Goal: Book appointment/travel/reservation

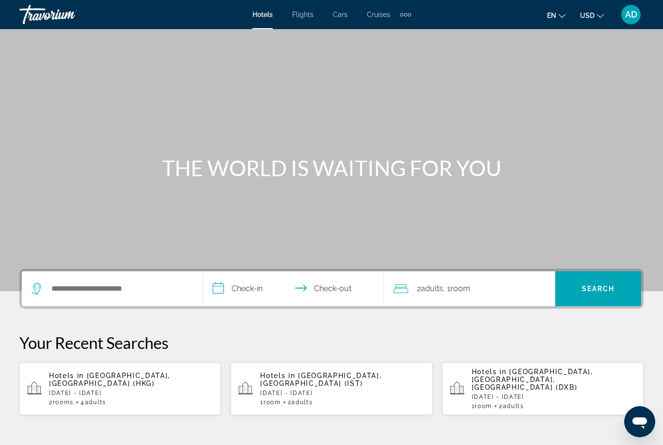
click at [410, 16] on div "Extra navigation items" at bounding box center [405, 14] width 11 height 15
click at [455, 23] on div "en English Español Français Italiano Português русский USD USD ($) MXN (Mex$) C…" at bounding box center [532, 14] width 223 height 20
click at [116, 284] on input "Search hotel destination" at bounding box center [118, 288] width 137 height 15
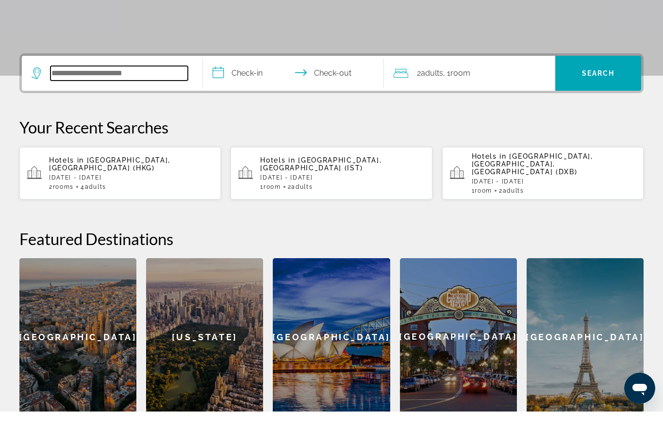
scroll to position [204, 0]
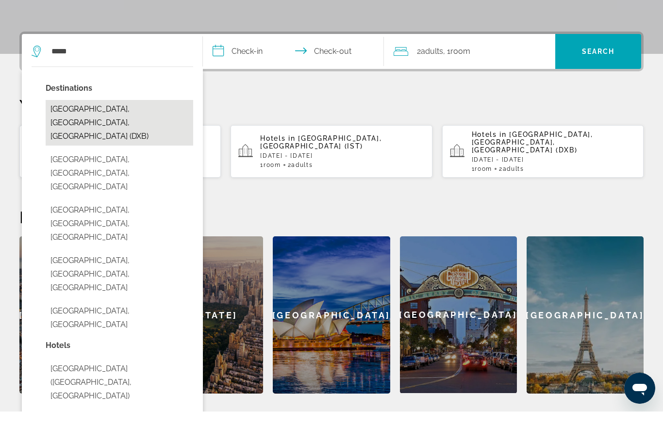
click at [100, 133] on button "Dubai, Dubai Emirate, United Arab Emirates (DXB)" at bounding box center [120, 156] width 148 height 46
type input "**********"
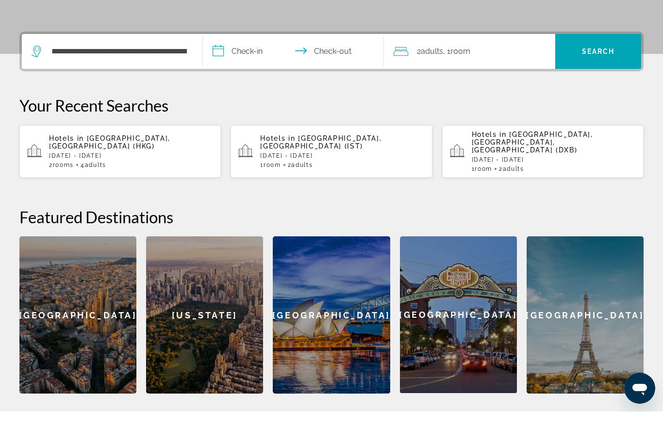
click at [250, 67] on input "**********" at bounding box center [295, 86] width 185 height 38
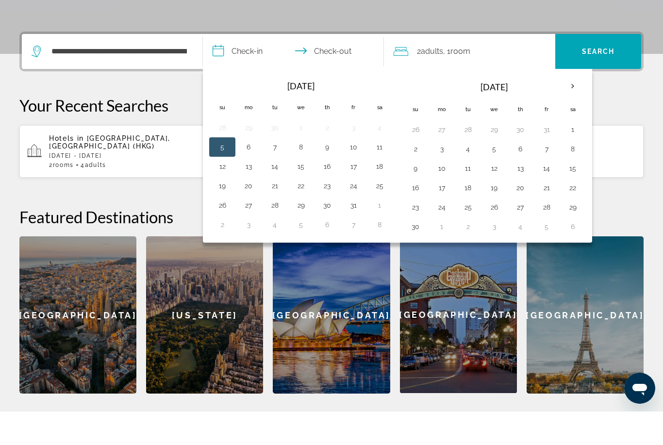
scroll to position [237, 0]
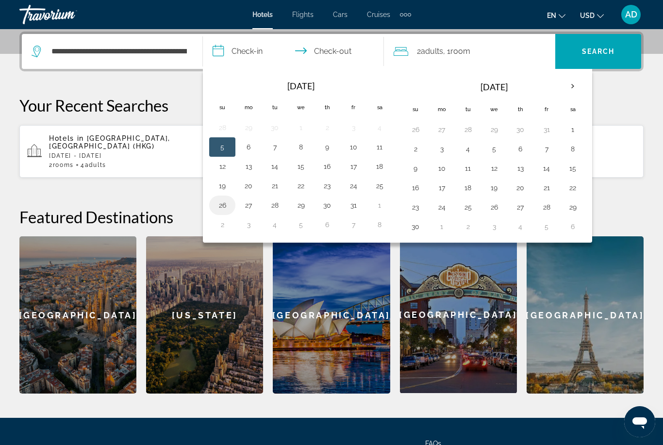
click at [224, 207] on button "26" at bounding box center [222, 205] width 16 height 14
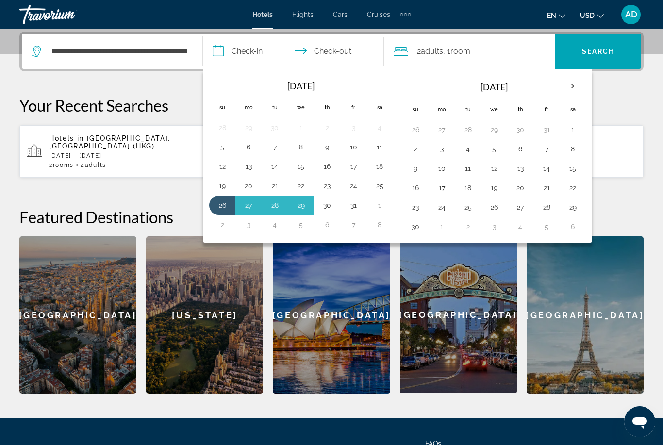
click at [323, 209] on button "30" at bounding box center [327, 205] width 16 height 14
type input "**********"
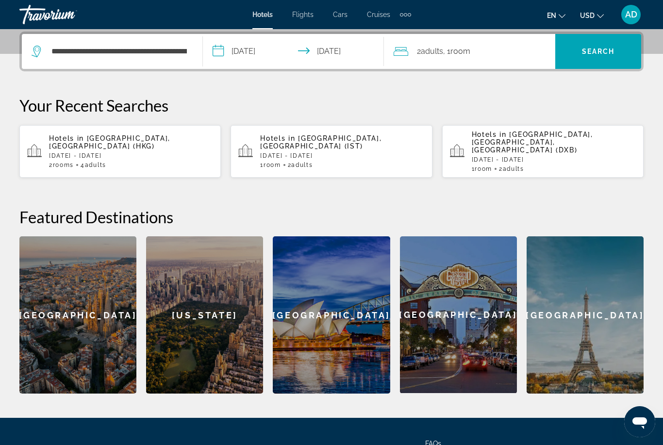
click at [498, 45] on div "2 Adult Adults , 1 Room rooms" at bounding box center [475, 52] width 162 height 14
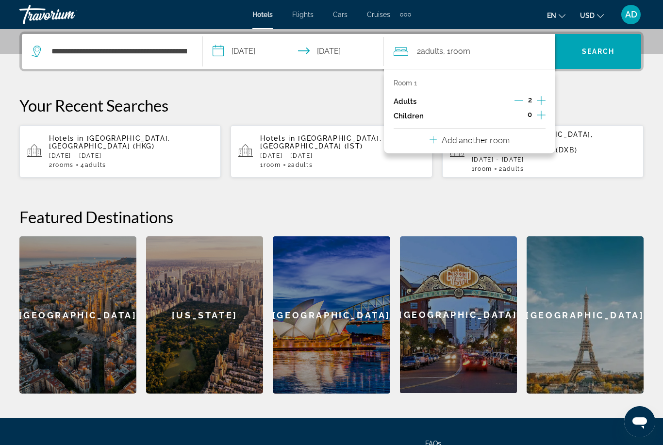
click at [521, 101] on icon "Decrement adults" at bounding box center [518, 100] width 9 height 9
click at [541, 117] on icon "Increment children" at bounding box center [541, 115] width 9 height 9
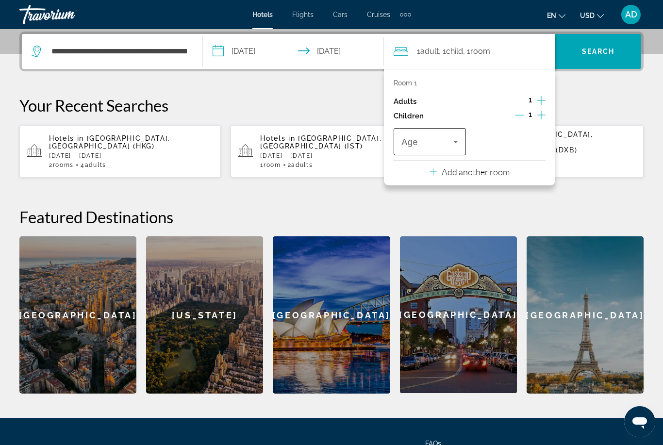
click at [427, 136] on span "Travelers: 1 adult, 1 child" at bounding box center [427, 142] width 52 height 12
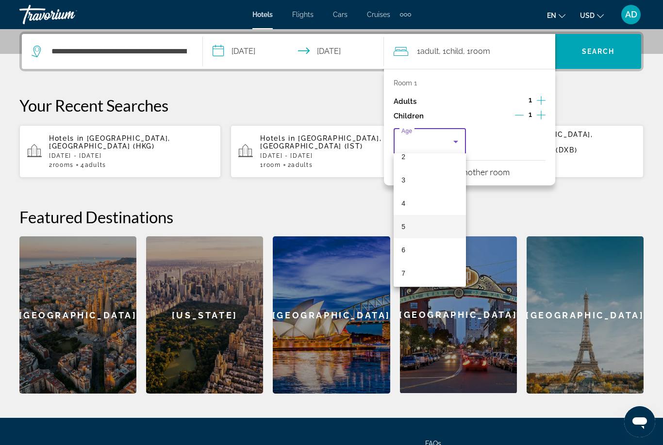
scroll to position [60, 0]
click at [418, 253] on mat-option "6" at bounding box center [430, 248] width 72 height 23
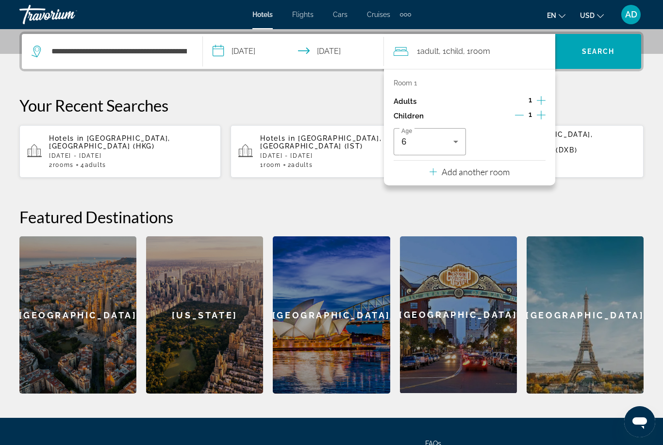
click at [488, 169] on p "Add another room" at bounding box center [476, 171] width 68 height 11
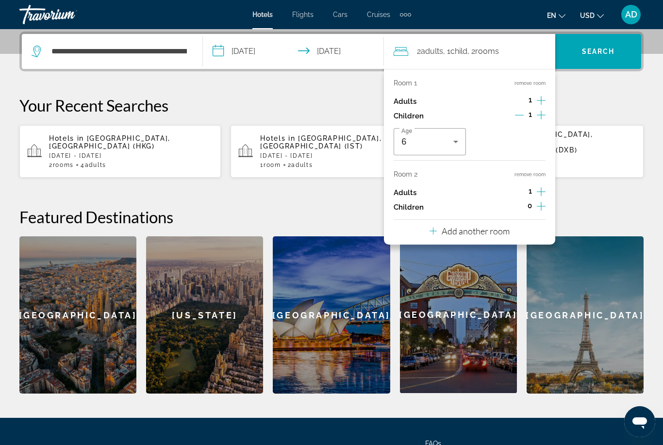
click at [469, 231] on p "Add another room" at bounding box center [476, 231] width 68 height 11
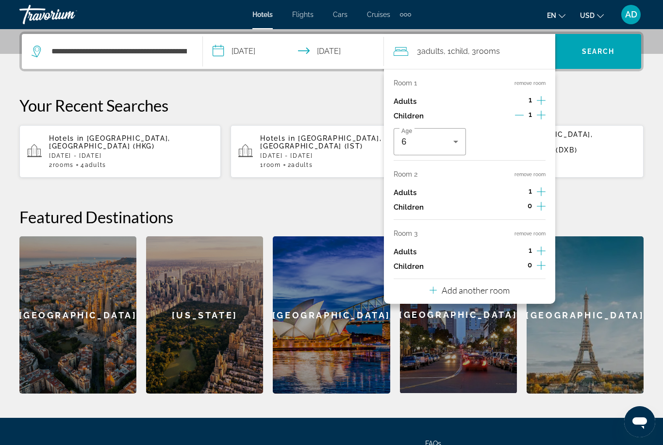
click at [458, 287] on p "Add another room" at bounding box center [476, 290] width 68 height 11
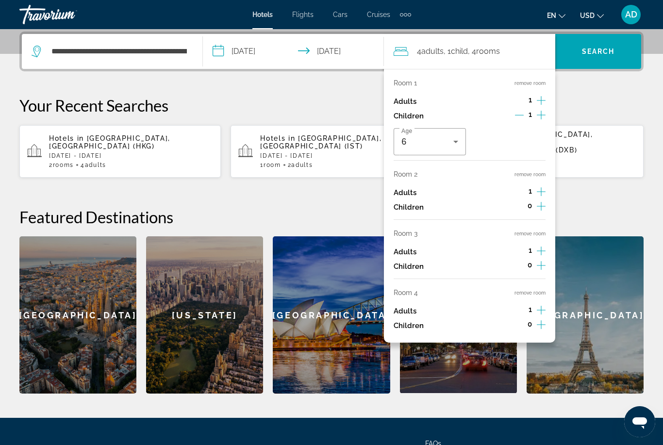
click at [532, 290] on button "remove room" at bounding box center [529, 293] width 31 height 6
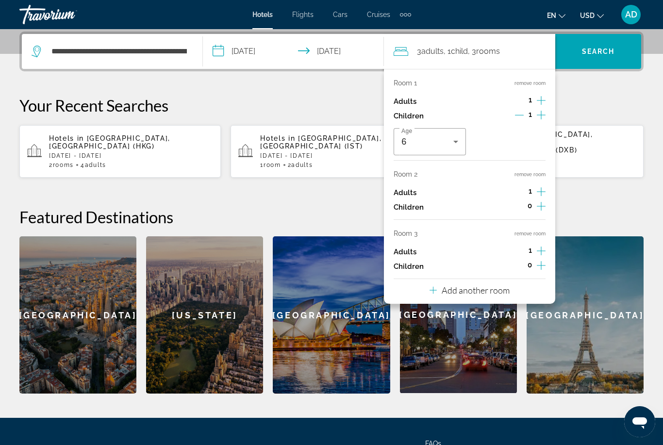
click at [528, 233] on div "Room 3 remove room Adults 1 Children 0" at bounding box center [470, 252] width 152 height 44
click at [537, 171] on button "remove room" at bounding box center [529, 174] width 31 height 6
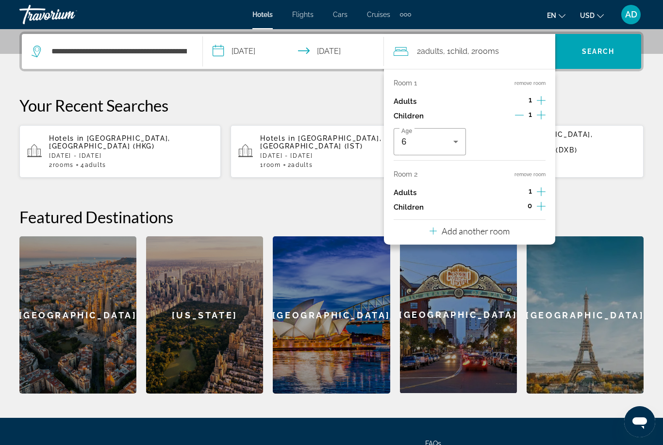
click at [537, 171] on button "remove room" at bounding box center [529, 174] width 31 height 6
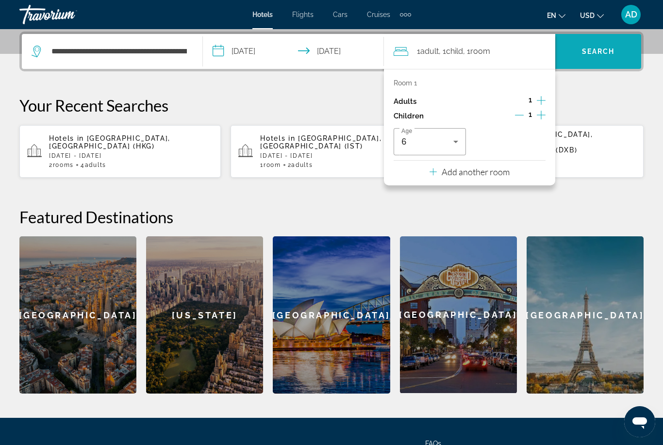
click at [587, 44] on span "Search" at bounding box center [598, 51] width 86 height 23
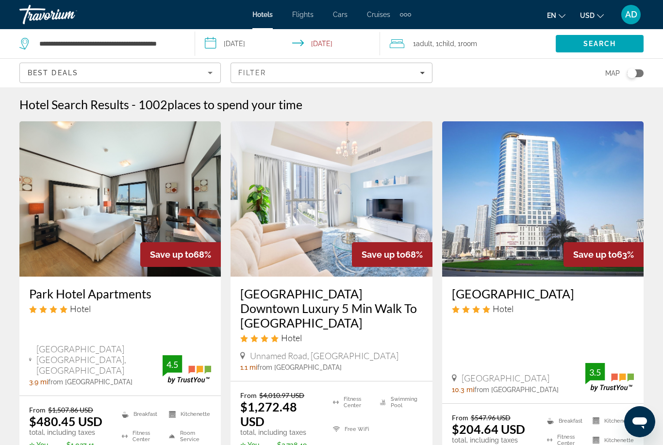
click at [366, 102] on div "Hotel Search Results - 1002 places to spend your time" at bounding box center [331, 104] width 624 height 15
click at [287, 101] on span "places to spend your time" at bounding box center [234, 104] width 135 height 15
click at [458, 103] on div "Hotel Search Results - 1002 places to spend your time" at bounding box center [331, 104] width 624 height 15
click at [407, 97] on div "Hotel Search Results - 1002 places to spend your time" at bounding box center [331, 104] width 624 height 15
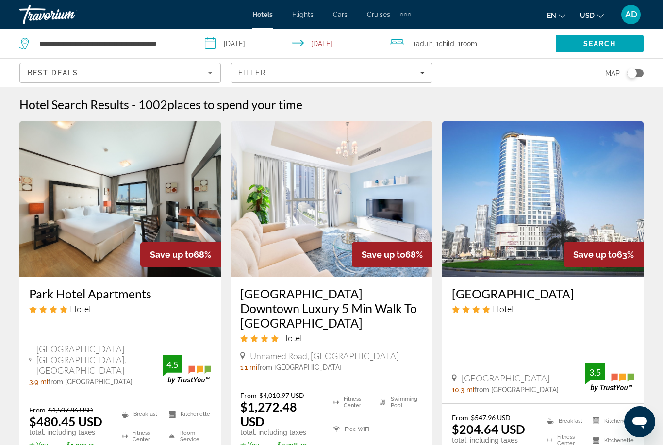
click at [422, 103] on div "Hotel Search Results - 1002 places to spend your time" at bounding box center [331, 104] width 624 height 15
click at [382, 80] on span "Filters" at bounding box center [331, 72] width 200 height 23
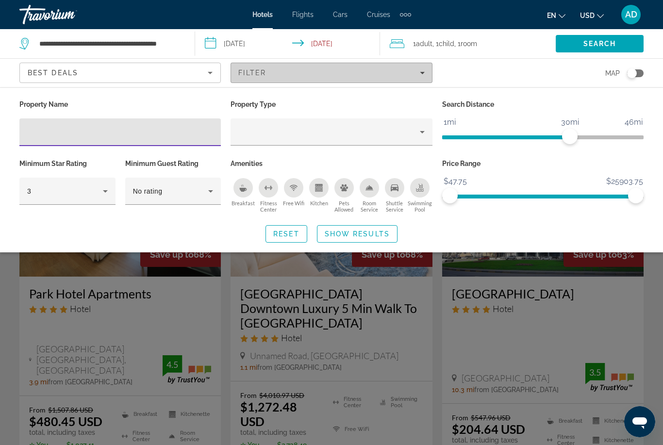
click at [406, 78] on span "Filters" at bounding box center [331, 72] width 200 height 23
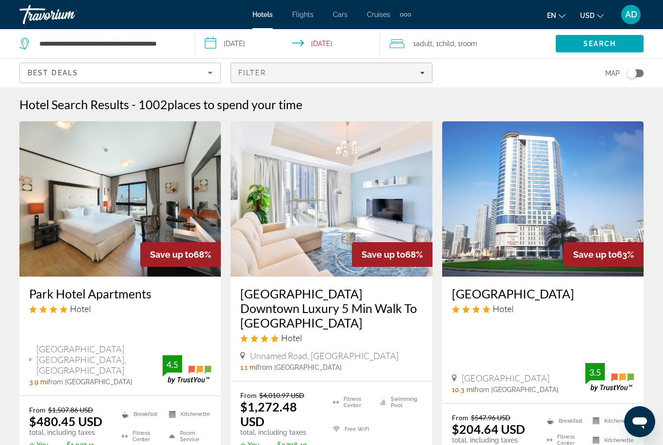
click at [428, 70] on span "Filters" at bounding box center [331, 72] width 200 height 23
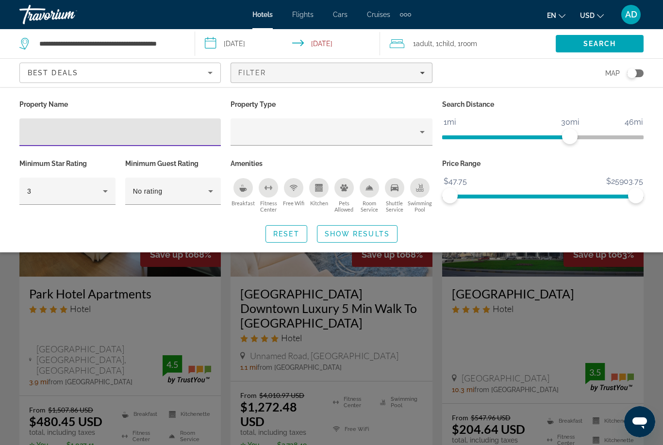
click at [124, 127] on input "Hotel Filters" at bounding box center [120, 133] width 186 height 12
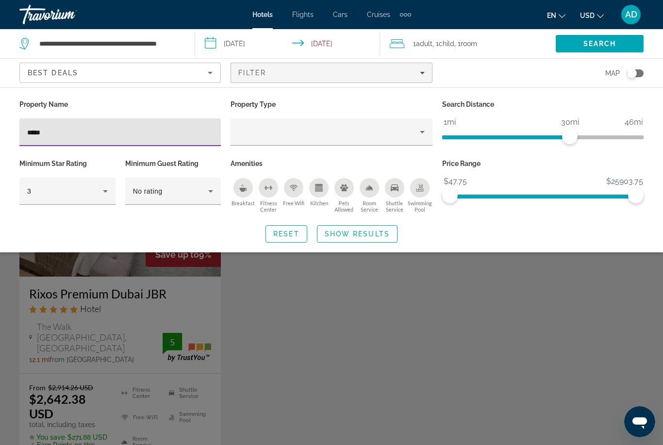
type input "*****"
click at [385, 231] on span "Show Results" at bounding box center [357, 234] width 65 height 8
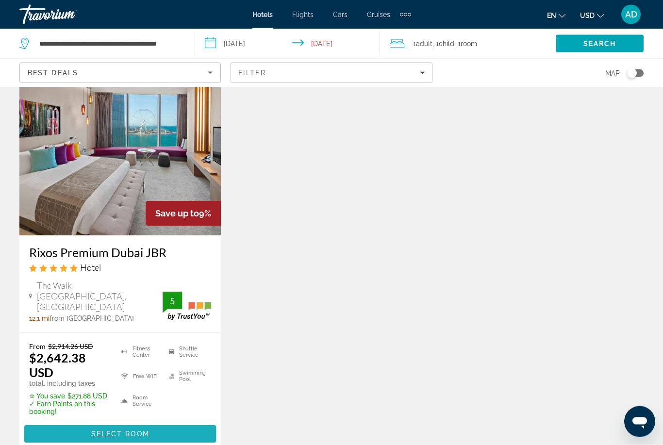
scroll to position [41, 0]
click at [165, 422] on span "Main content" at bounding box center [120, 433] width 192 height 23
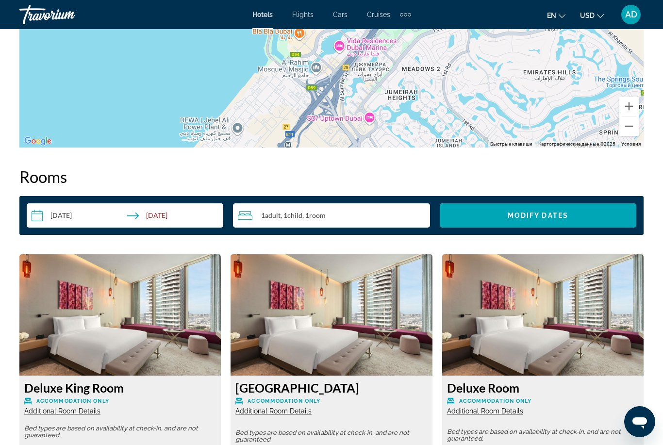
scroll to position [1289, 0]
click at [347, 13] on span "Cars" at bounding box center [340, 15] width 15 height 8
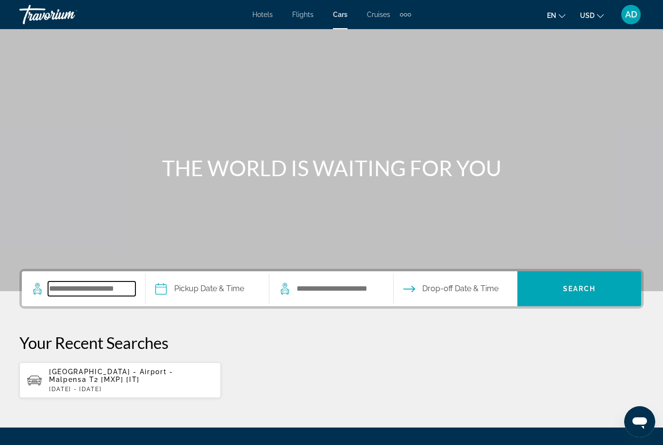
click at [92, 288] on input "Search pickup location" at bounding box center [91, 288] width 87 height 15
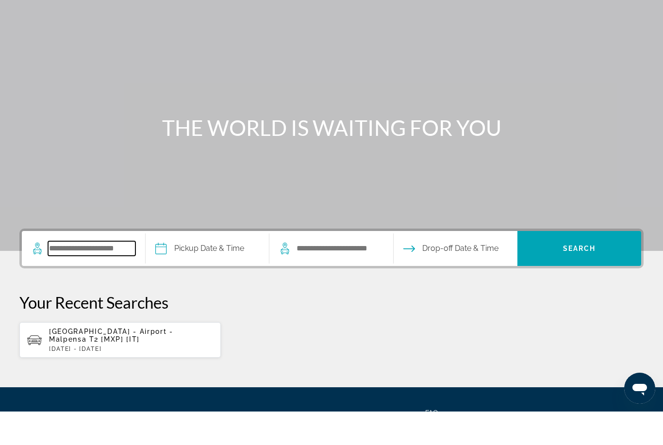
scroll to position [59, 0]
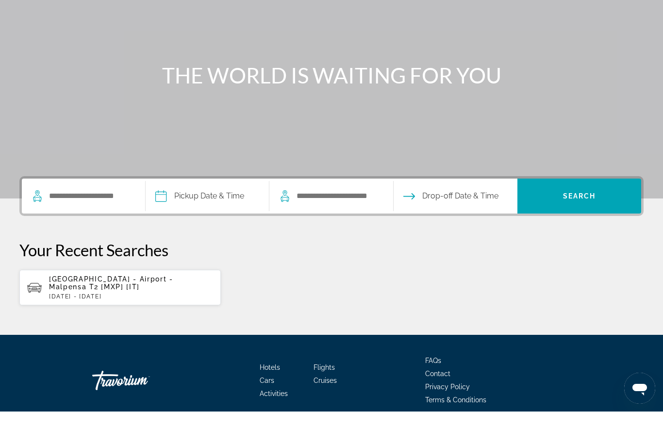
click at [189, 303] on app-cars-recent-search "Milan - Airport - Malpensa T2 [MXP] [IT] Tue, 14 Oct - Fri, 17 Oct" at bounding box center [119, 320] width 201 height 35
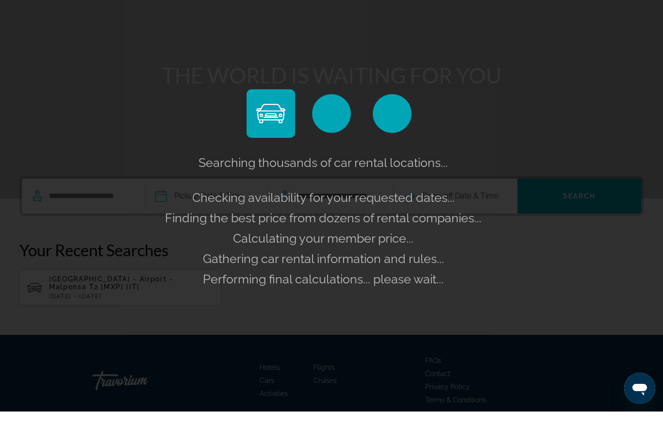
scroll to position [93, 0]
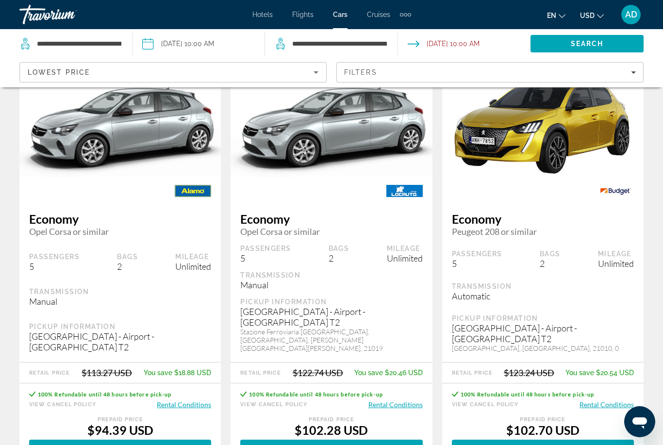
scroll to position [1416, 0]
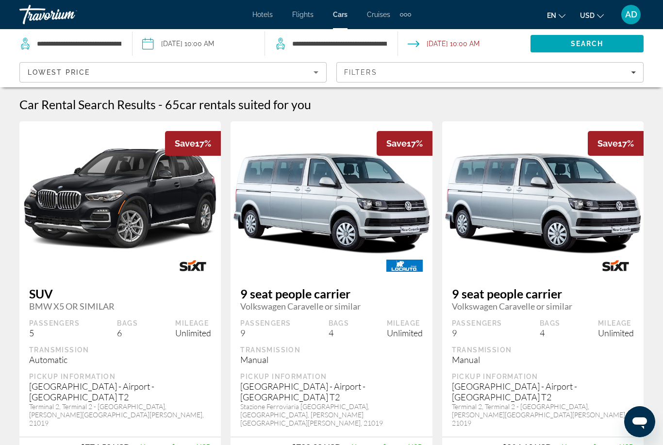
click at [377, 18] on span "Cruises" at bounding box center [378, 15] width 23 height 8
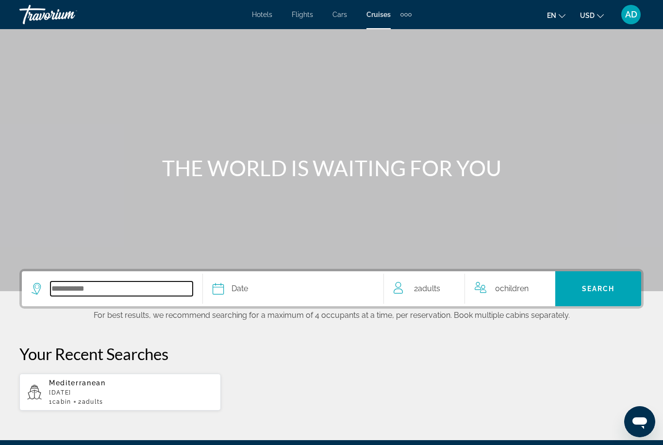
click at [104, 292] on input "Select cruise destination" at bounding box center [121, 288] width 142 height 15
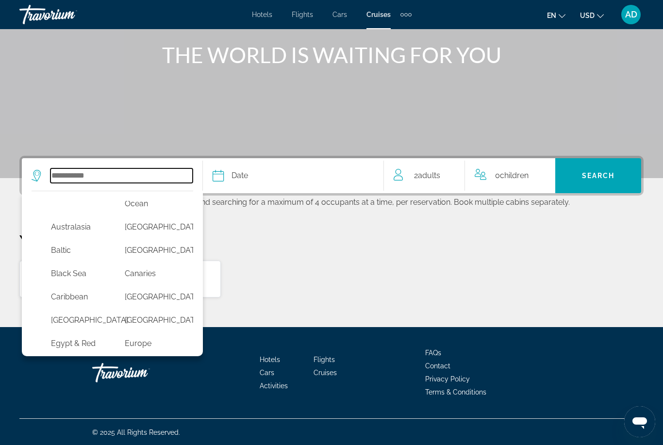
scroll to position [51, 0]
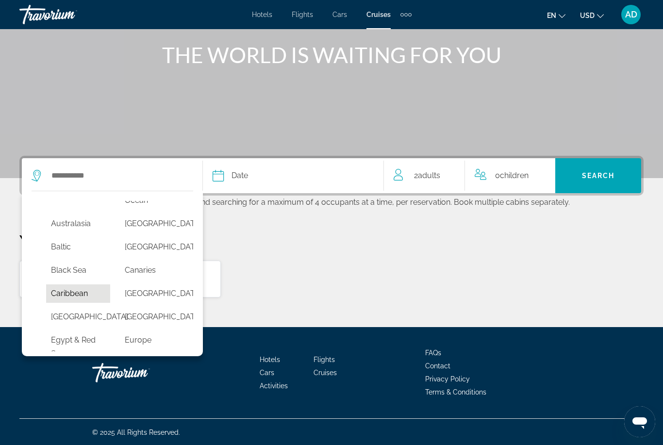
click at [91, 295] on button "Caribbean" at bounding box center [78, 293] width 64 height 18
type input "*********"
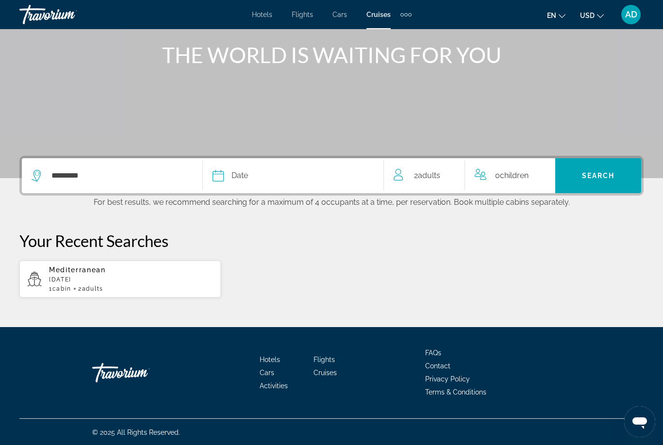
click at [300, 181] on div "Date" at bounding box center [293, 176] width 161 height 14
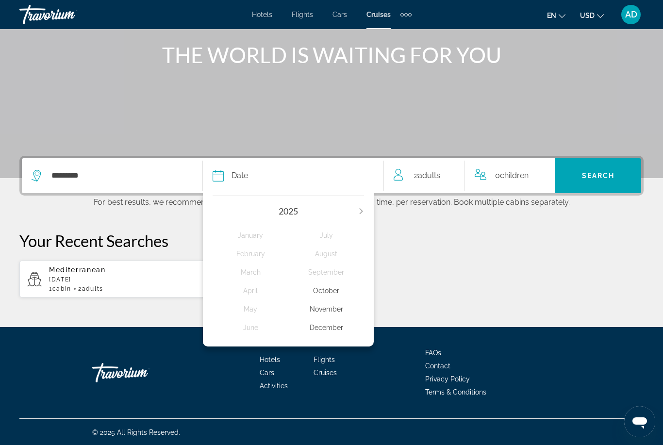
click at [367, 201] on div "2025 January February March April May June July August September October Novemb…" at bounding box center [288, 269] width 171 height 156
click at [363, 209] on icon "Next year" at bounding box center [361, 211] width 6 height 6
click at [407, 17] on div "Extra navigation items" at bounding box center [405, 14] width 11 height 15
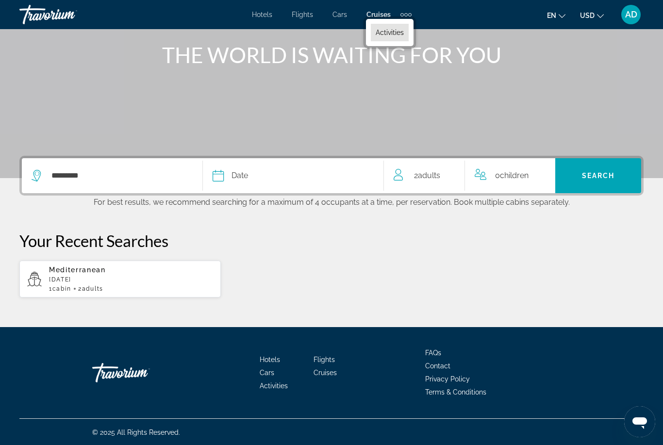
click at [396, 27] on link "Activities" at bounding box center [390, 32] width 38 height 17
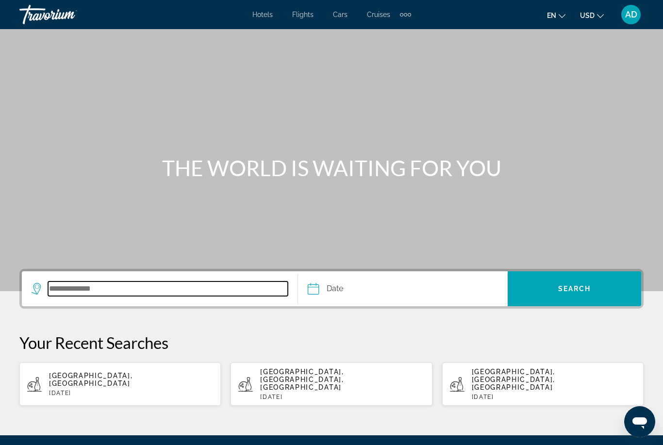
click at [113, 293] on input "Search destination" at bounding box center [168, 288] width 240 height 15
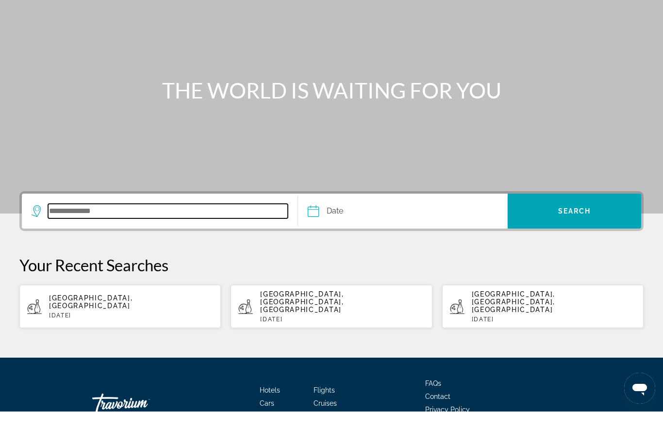
scroll to position [59, 0]
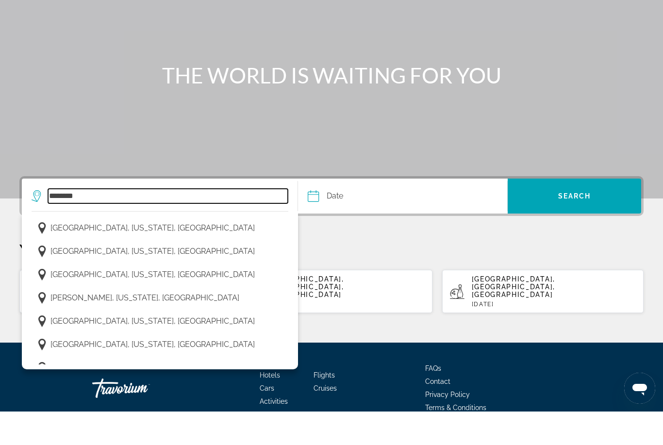
type input "********"
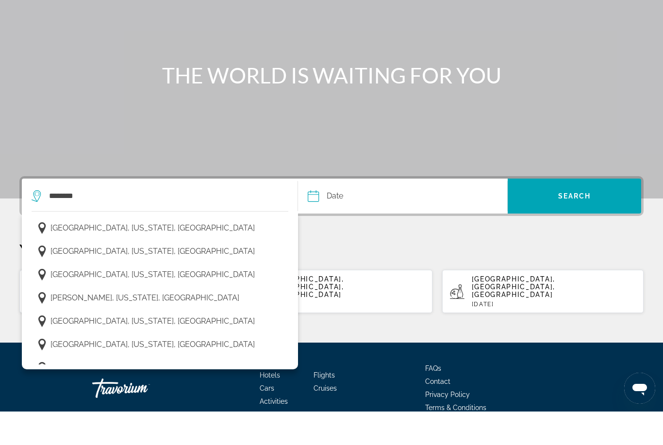
drag, startPoint x: 113, startPoint y: 293, endPoint x: 0, endPoint y: -93, distance: 402.5
click at [0, 0] on html "Skip to main content Hotels Flights Cars Cruises Activities Hotels Flights Cars…" at bounding box center [331, 163] width 663 height 445
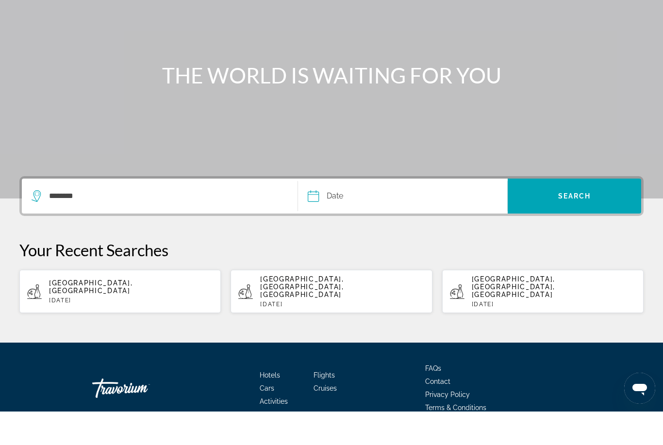
scroll to position [93, 0]
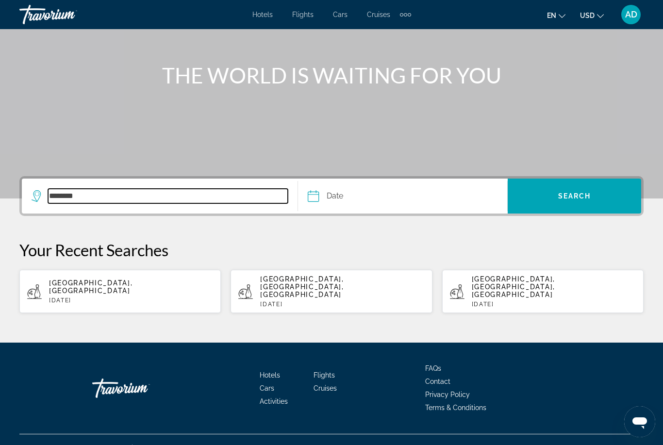
drag, startPoint x: 200, startPoint y: 199, endPoint x: 200, endPoint y: 162, distance: 36.9
click at [200, 199] on input "********" at bounding box center [168, 196] width 240 height 15
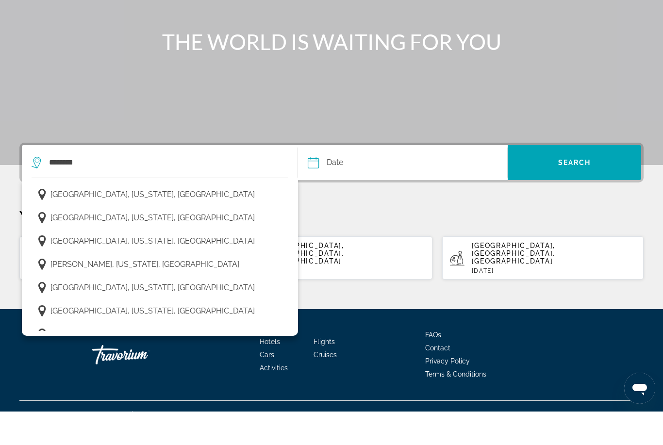
drag, startPoint x: 200, startPoint y: 162, endPoint x: 0, endPoint y: -127, distance: 351.8
click at [0, 0] on html "Skip to main content Hotels Flights Cars Cruises Activities Hotels Flights Cars…" at bounding box center [331, 129] width 663 height 445
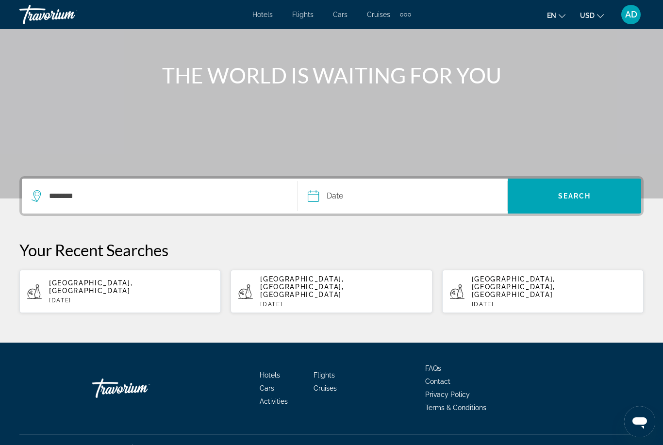
click at [354, 195] on input "Date" at bounding box center [357, 198] width 104 height 38
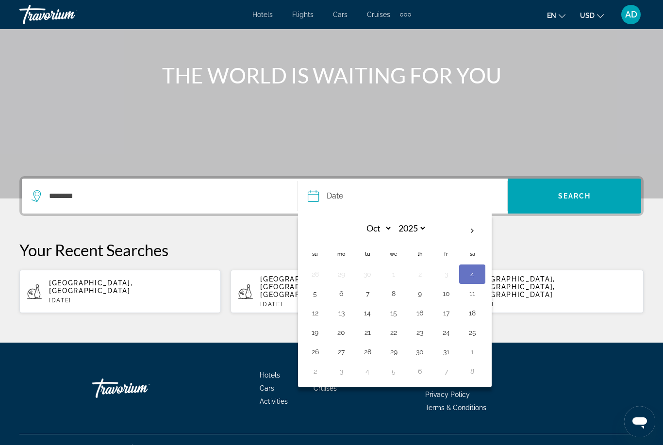
click at [336, 334] on button "20" at bounding box center [341, 333] width 16 height 14
type input "**********"
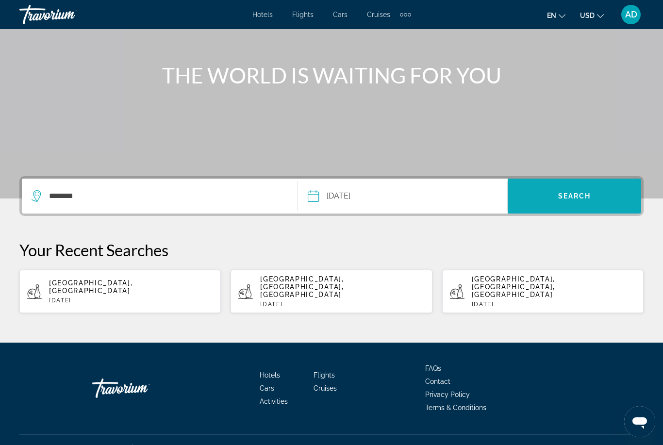
click at [559, 197] on span "Search" at bounding box center [574, 196] width 33 height 8
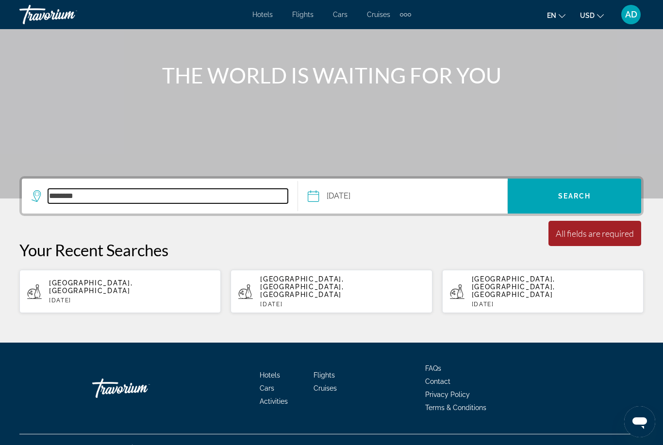
drag, startPoint x: 58, startPoint y: 196, endPoint x: 58, endPoint y: 162, distance: 33.5
click at [58, 196] on input "********" at bounding box center [168, 196] width 240 height 15
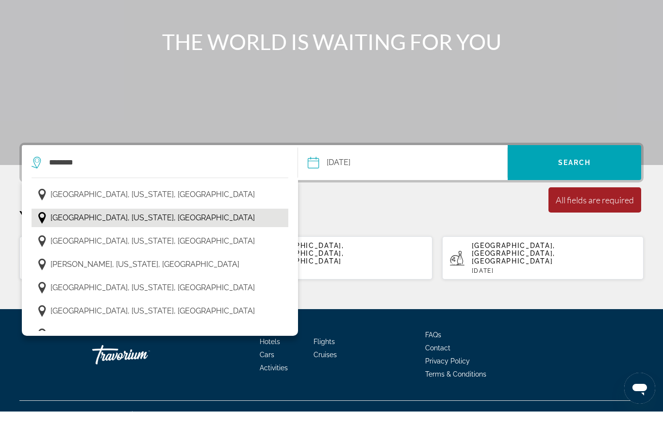
click at [49, 242] on button "[GEOGRAPHIC_DATA], [US_STATE], [GEOGRAPHIC_DATA]" at bounding box center [160, 251] width 257 height 18
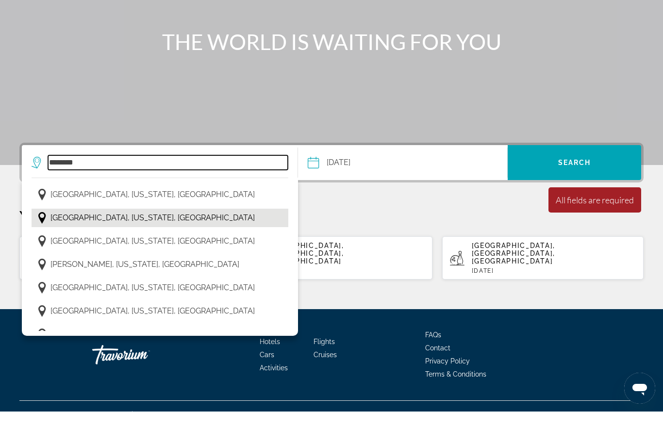
type input "**********"
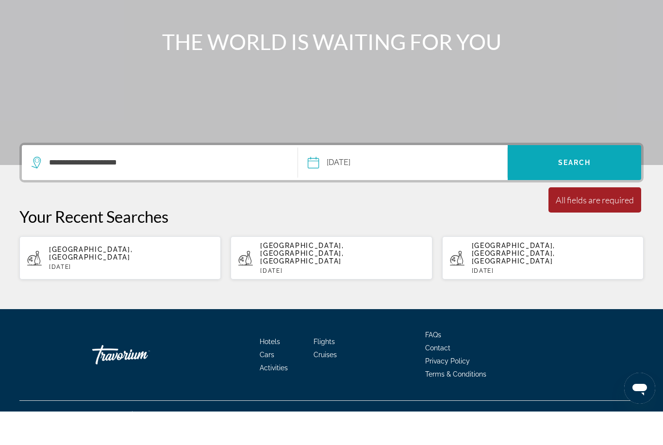
click at [567, 184] on span "Search" at bounding box center [574, 195] width 133 height 23
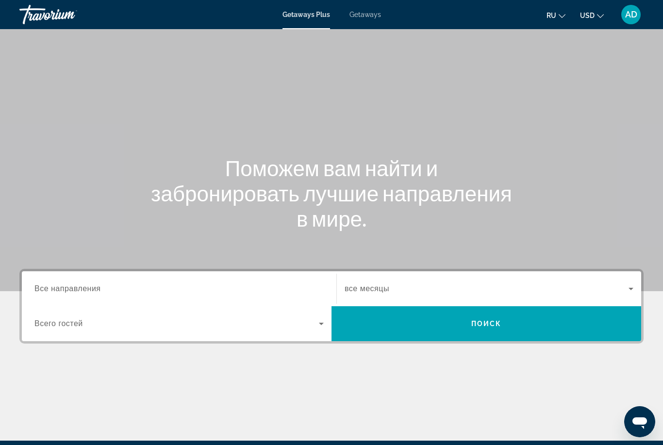
click at [361, 16] on span "Getaways" at bounding box center [365, 15] width 32 height 8
click at [67, 288] on span "Все направления" at bounding box center [67, 288] width 66 height 8
click at [67, 288] on input "Destination Все направления" at bounding box center [178, 289] width 289 height 12
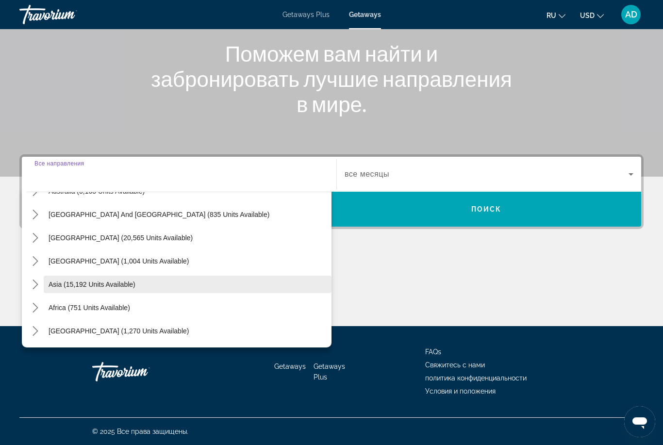
scroll to position [157, 0]
click at [37, 284] on icon "Toggle Asia (15,192 units available) submenu" at bounding box center [35, 285] width 5 height 10
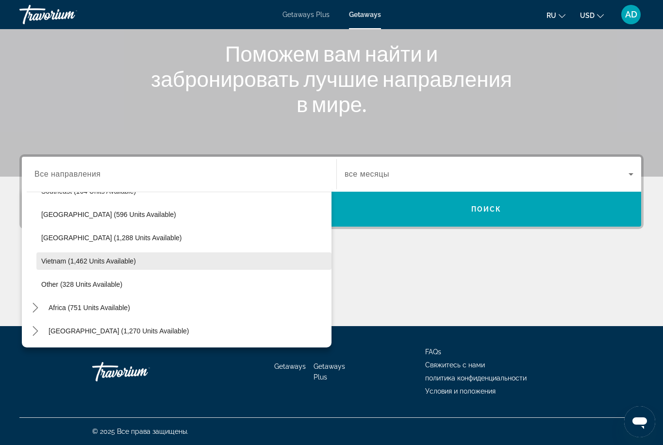
scroll to position [507, 0]
click at [58, 263] on span "Vietnam (1,462 units available)" at bounding box center [88, 261] width 95 height 8
type input "**********"
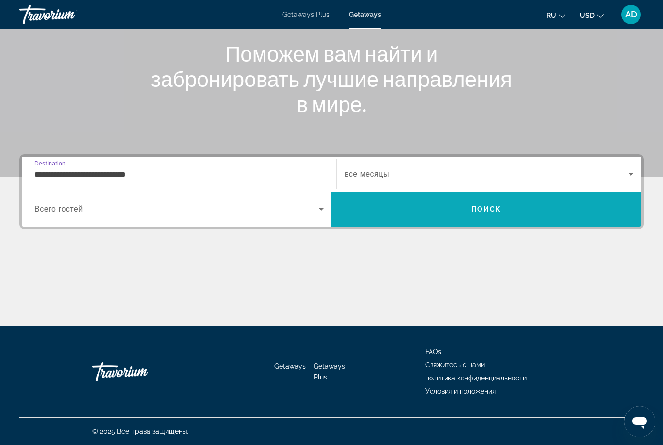
click at [454, 217] on span "Search" at bounding box center [486, 209] width 310 height 23
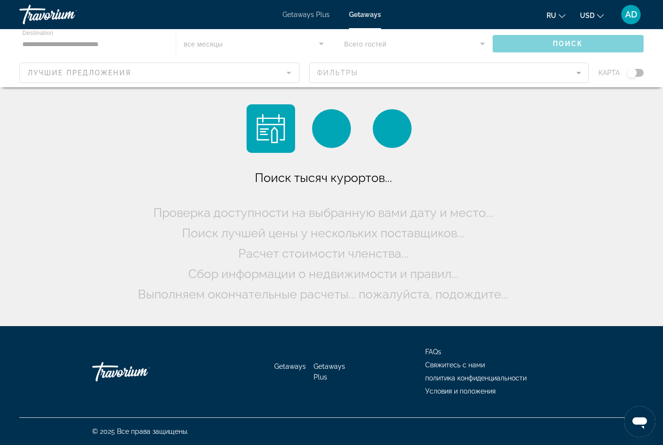
scroll to position [31, 0]
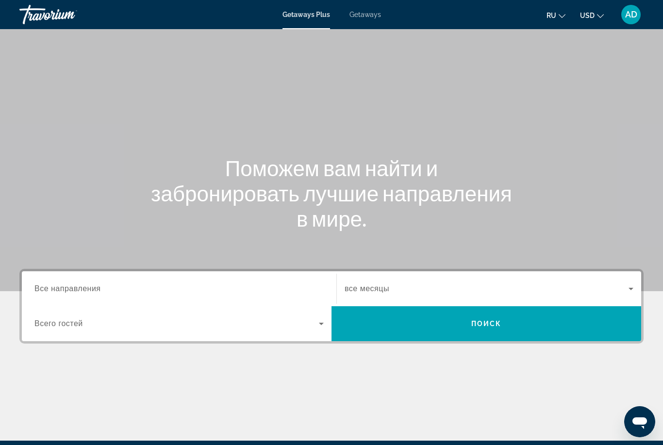
click at [362, 17] on span "Getaways" at bounding box center [365, 15] width 32 height 8
click at [98, 295] on div "Search widget" at bounding box center [178, 289] width 289 height 28
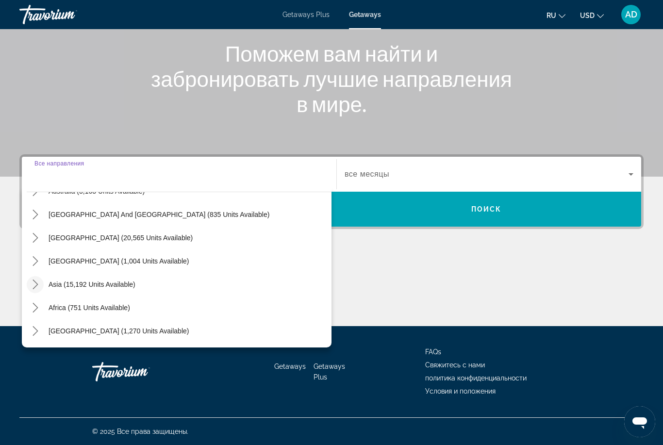
scroll to position [157, 0]
click at [33, 283] on icon "Toggle Asia (15,192 units available) submenu" at bounding box center [36, 285] width 10 height 10
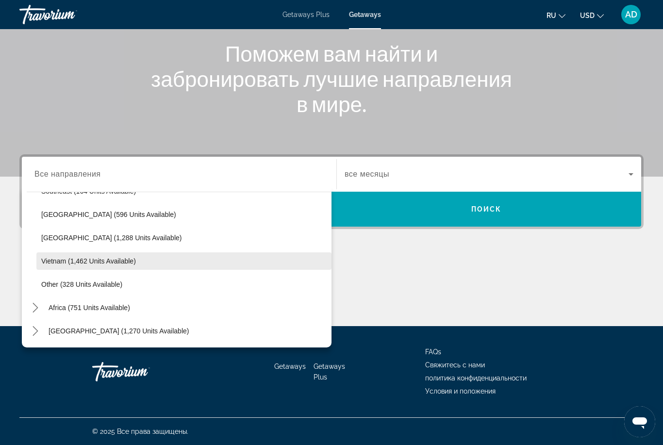
scroll to position [507, 0]
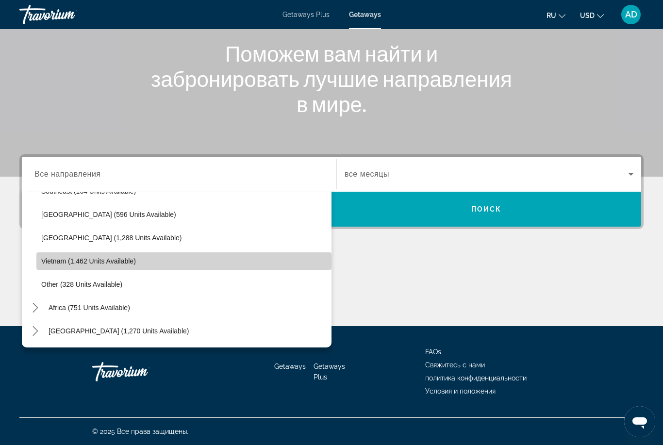
click at [46, 263] on span "Vietnam (1,462 units available)" at bounding box center [88, 261] width 95 height 8
type input "**********"
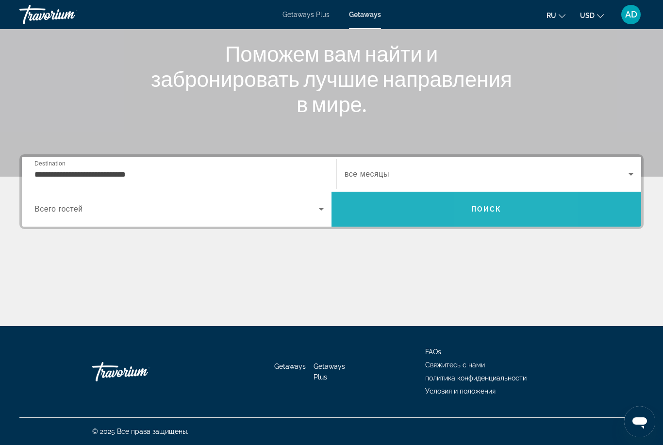
click at [503, 212] on span "Search" at bounding box center [486, 209] width 310 height 23
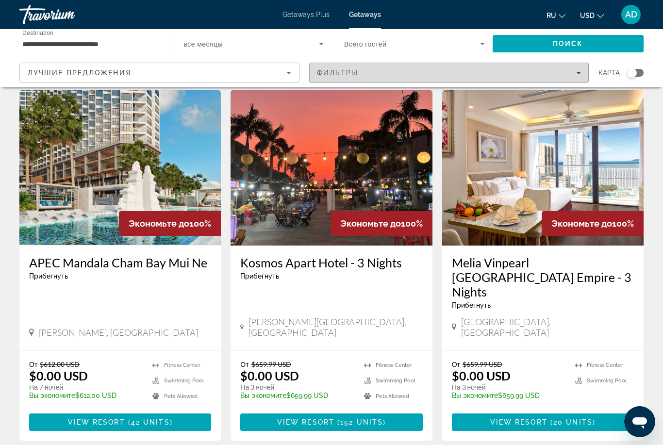
click at [494, 71] on div "Фильтры" at bounding box center [449, 73] width 264 height 8
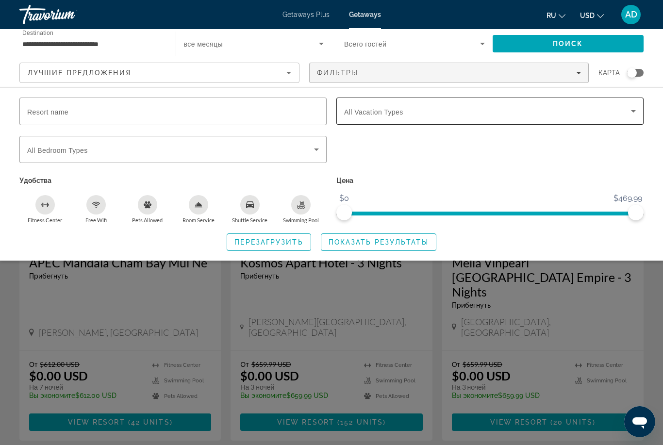
click at [366, 113] on span "All Vacation Types" at bounding box center [373, 112] width 59 height 8
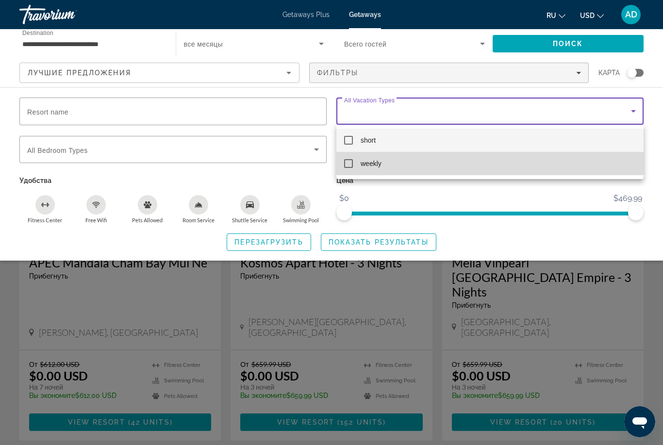
click at [349, 165] on mat-pseudo-checkbox at bounding box center [348, 163] width 9 height 9
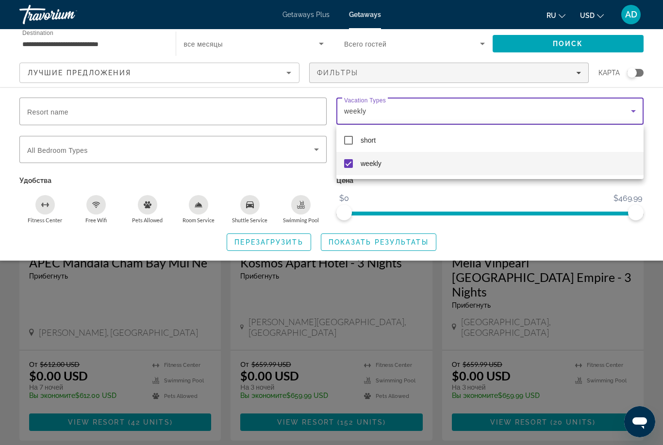
click at [351, 240] on div at bounding box center [331, 222] width 663 height 445
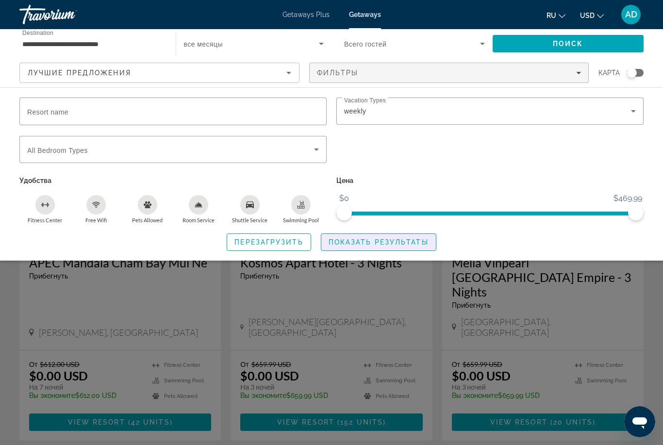
click at [351, 240] on span "Показать результаты" at bounding box center [379, 242] width 100 height 8
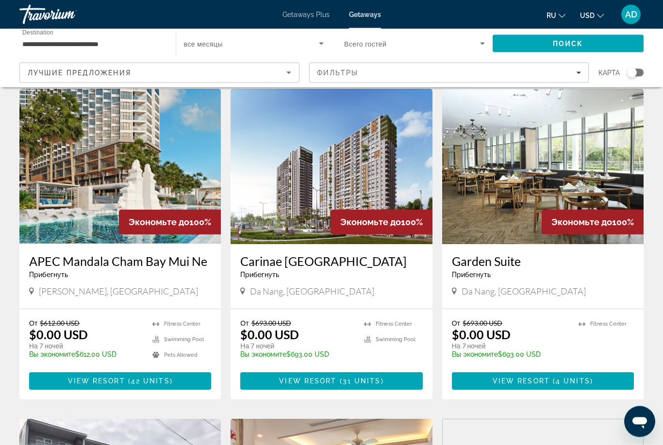
scroll to position [33, 0]
click at [312, 383] on span "View Resort" at bounding box center [307, 381] width 57 height 8
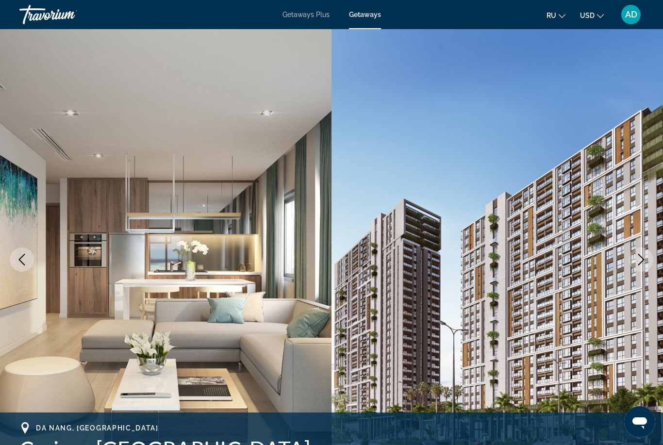
click at [637, 265] on button "Next image" at bounding box center [641, 259] width 24 height 24
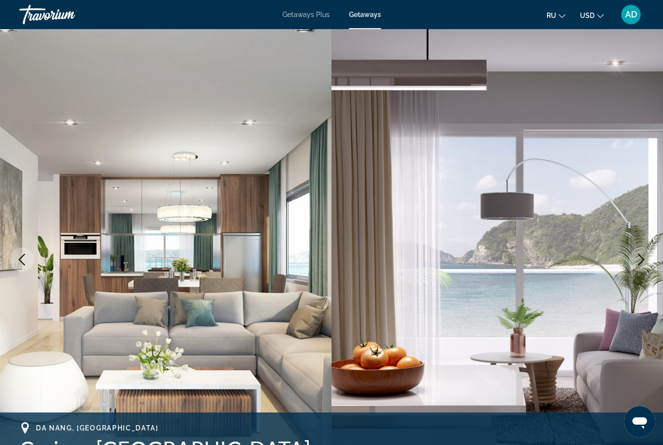
click at [637, 265] on button "Next image" at bounding box center [641, 259] width 24 height 24
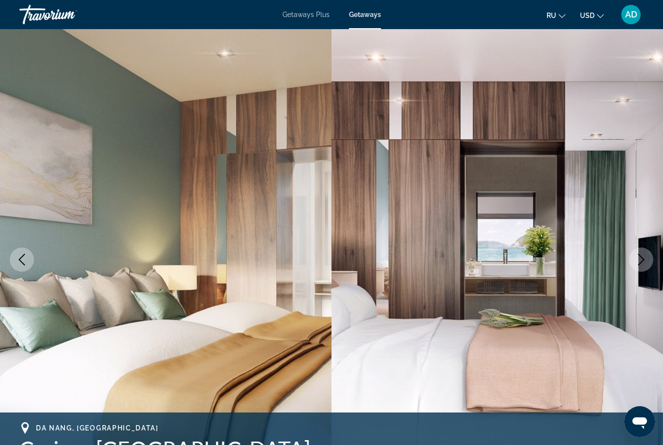
click at [637, 265] on button "Next image" at bounding box center [641, 259] width 24 height 24
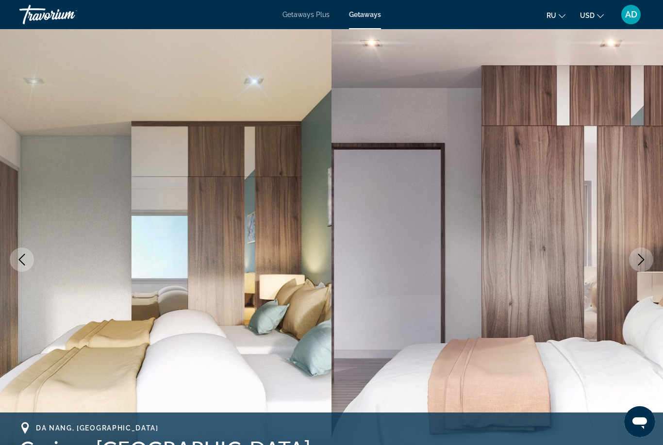
click at [637, 265] on button "Next image" at bounding box center [641, 259] width 24 height 24
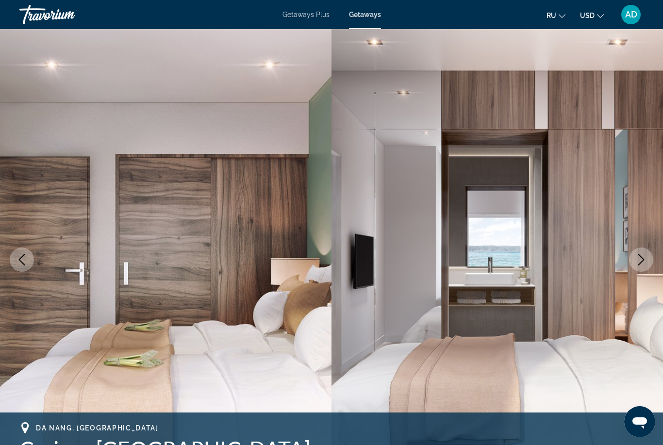
click at [637, 265] on button "Next image" at bounding box center [641, 259] width 24 height 24
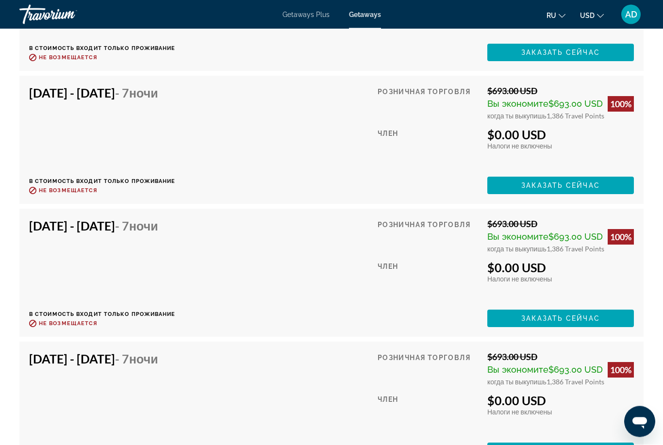
scroll to position [1961, 0]
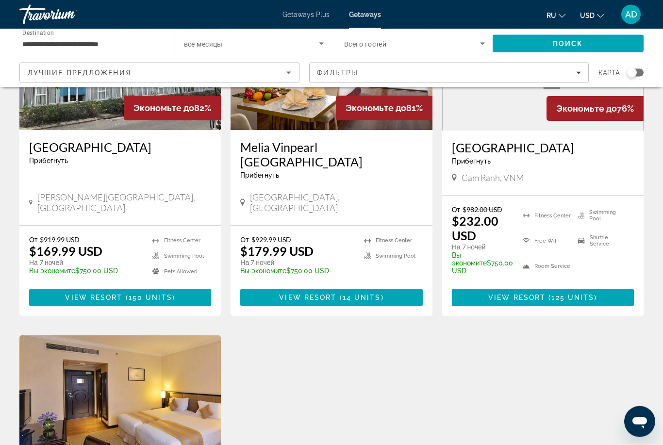
scroll to position [508, 0]
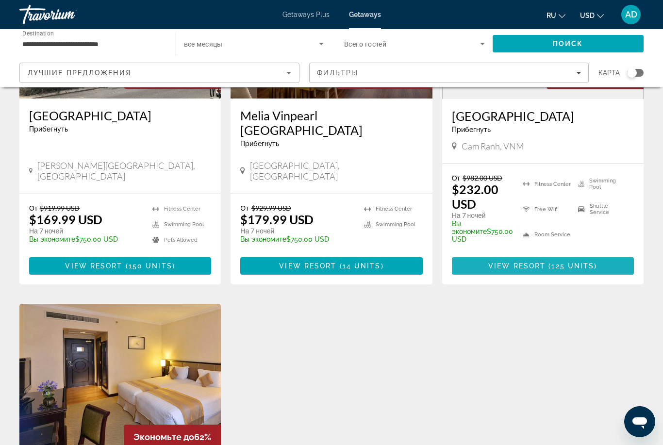
click at [564, 262] on span "125 units" at bounding box center [572, 266] width 43 height 8
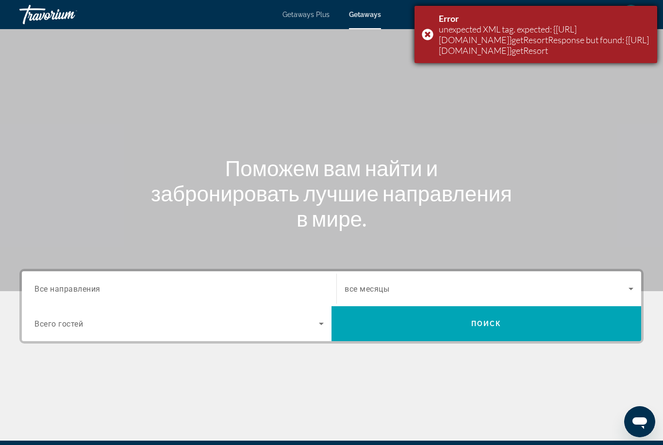
click at [428, 49] on div "Error unexpected XML tag. expected: {http://services.common.resortservices.inte…" at bounding box center [535, 34] width 243 height 57
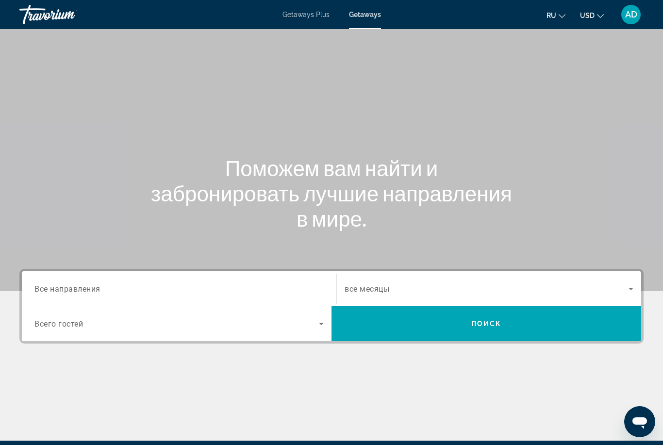
scroll to position [31, 0]
click at [106, 288] on input "Destination Все направления" at bounding box center [178, 289] width 289 height 12
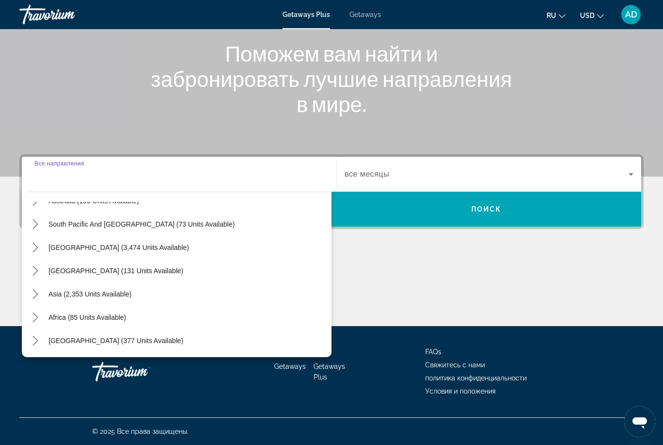
scroll to position [157, 0]
click at [37, 295] on icon "Toggle Asia (2,353 units available) submenu" at bounding box center [35, 294] width 5 height 10
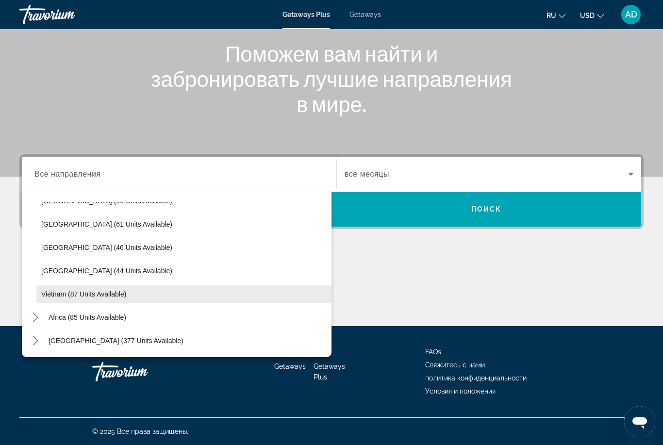
click at [106, 295] on span "Vietnam (87 units available)" at bounding box center [83, 294] width 85 height 8
type input "**********"
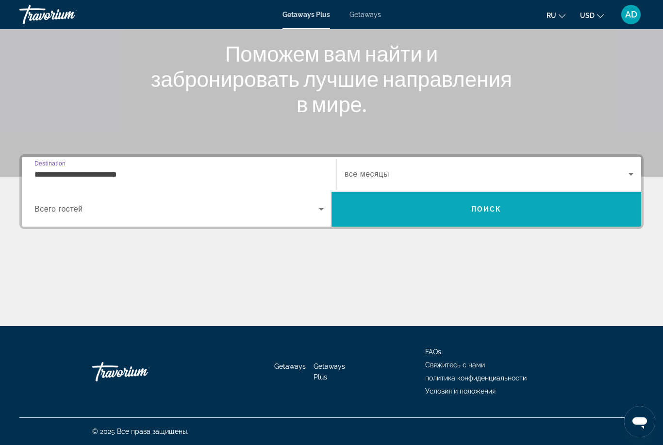
click at [453, 217] on span "Search" at bounding box center [486, 209] width 310 height 23
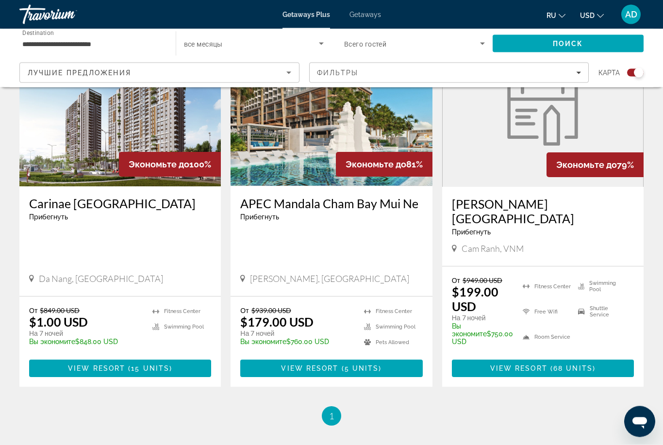
scroll to position [390, 0]
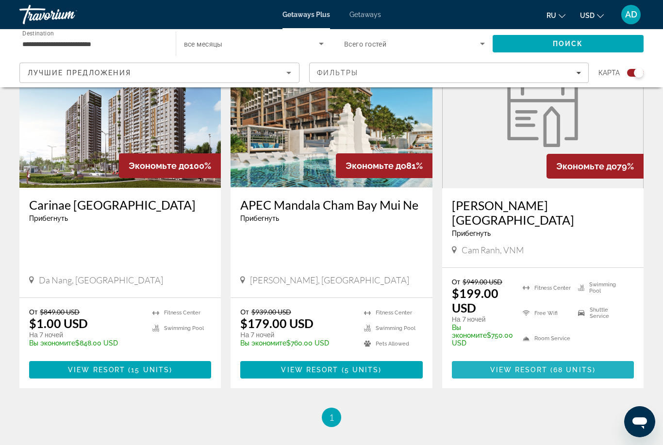
click at [537, 366] on span "View Resort" at bounding box center [518, 370] width 57 height 8
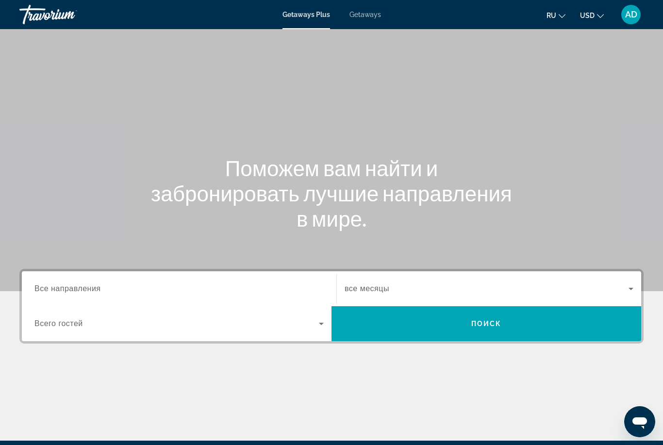
click at [88, 294] on div "Destination Все направления" at bounding box center [178, 289] width 289 height 28
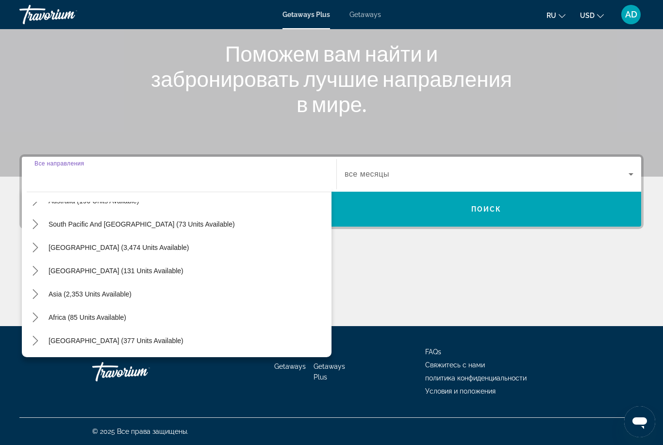
scroll to position [157, 0]
click at [39, 293] on icon "Toggle Asia (2,353 units available) submenu" at bounding box center [36, 294] width 10 height 10
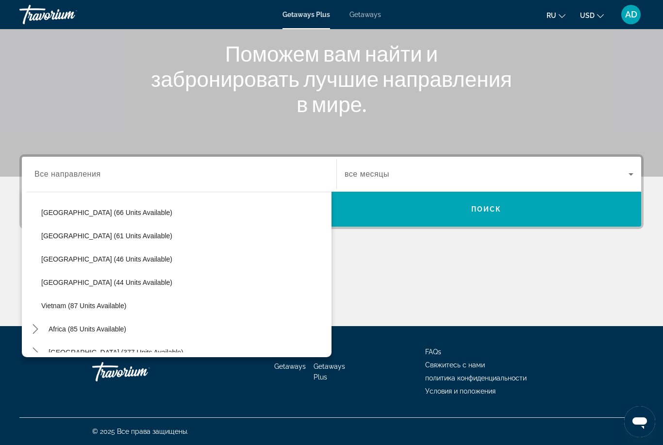
scroll to position [379, 0]
click at [124, 308] on span "Vietnam (87 units available)" at bounding box center [83, 305] width 85 height 8
type input "**********"
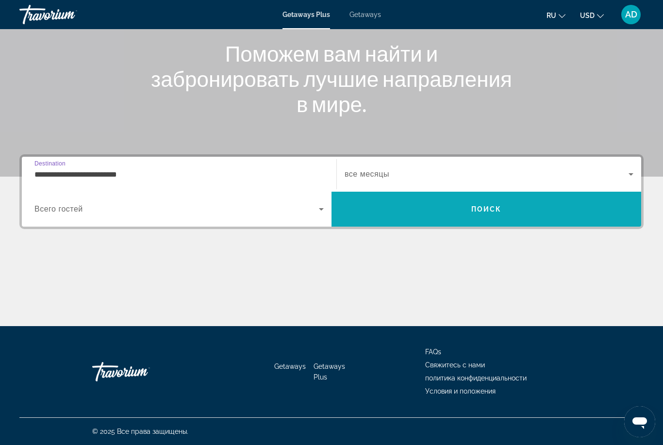
click at [443, 214] on span "Search" at bounding box center [486, 209] width 310 height 23
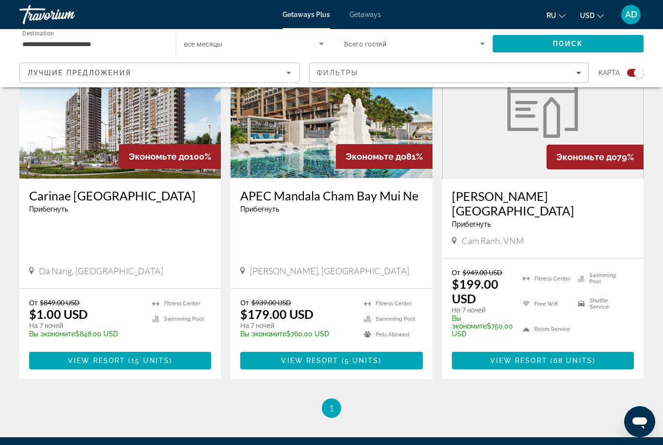
scroll to position [402, 0]
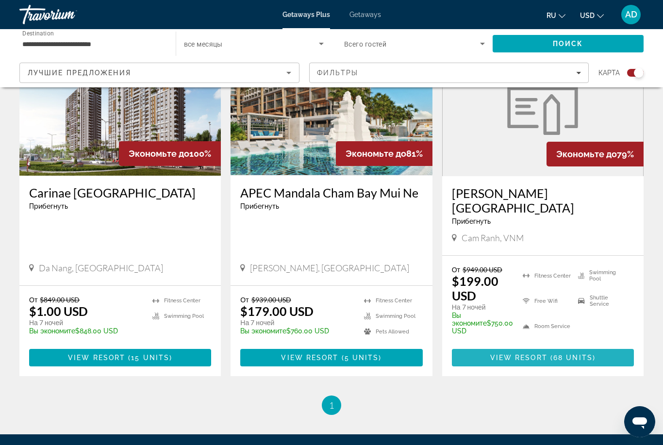
click at [571, 354] on span "68 units" at bounding box center [572, 358] width 39 height 8
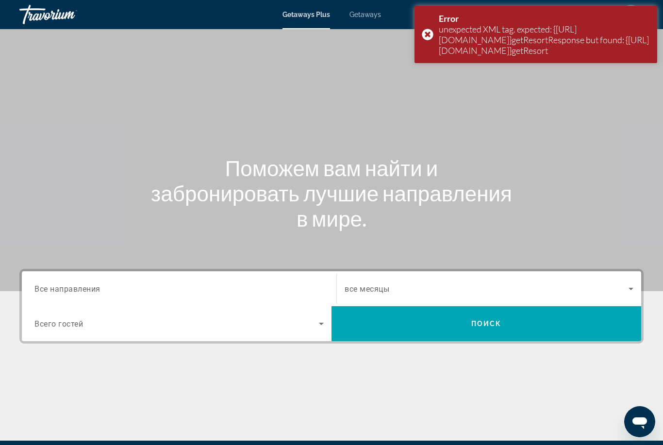
click at [379, 16] on span "Getaways" at bounding box center [365, 15] width 32 height 8
click at [129, 286] on input "Destination Все направления" at bounding box center [178, 289] width 289 height 12
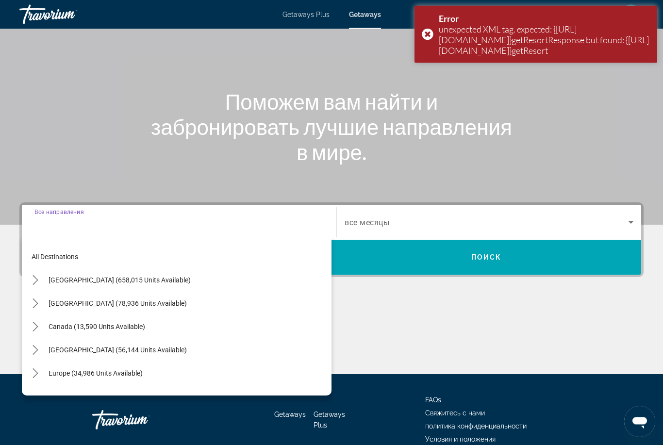
scroll to position [83, 0]
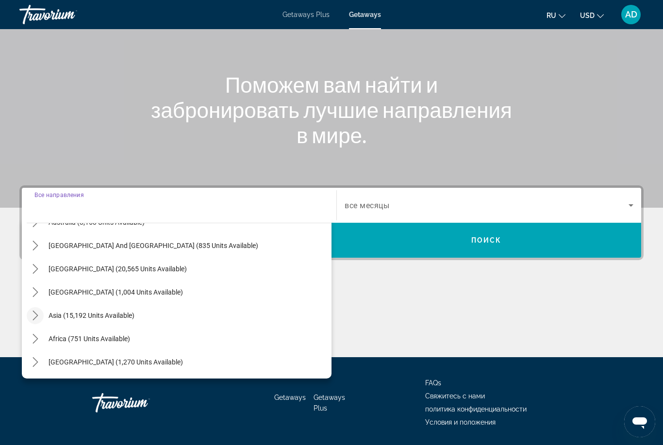
click at [40, 313] on mat-icon "Toggle Asia (15,192 units available) submenu" at bounding box center [35, 315] width 17 height 17
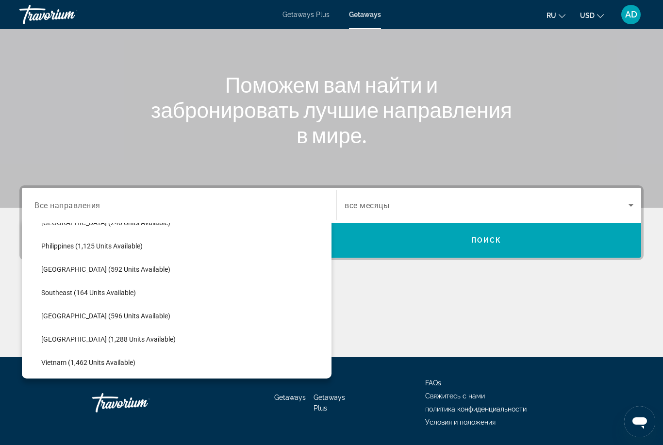
scroll to position [437, 0]
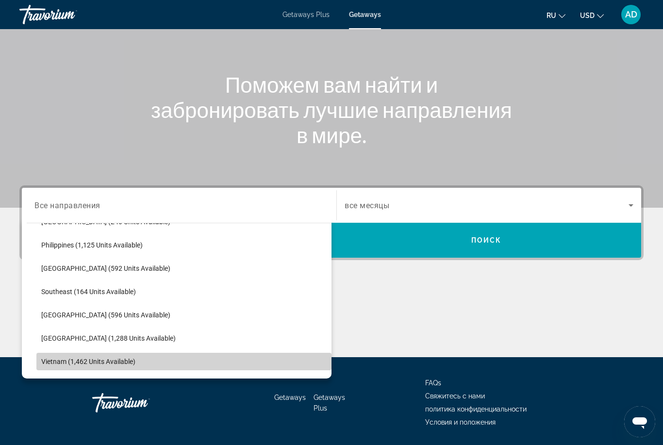
click at [111, 365] on span "Select destination: Vietnam (1,462 units available)" at bounding box center [183, 361] width 295 height 23
type input "**********"
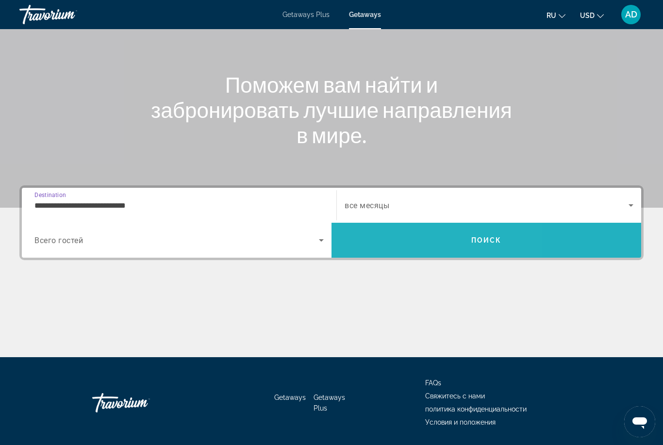
click at [407, 242] on span "Search" at bounding box center [486, 240] width 310 height 23
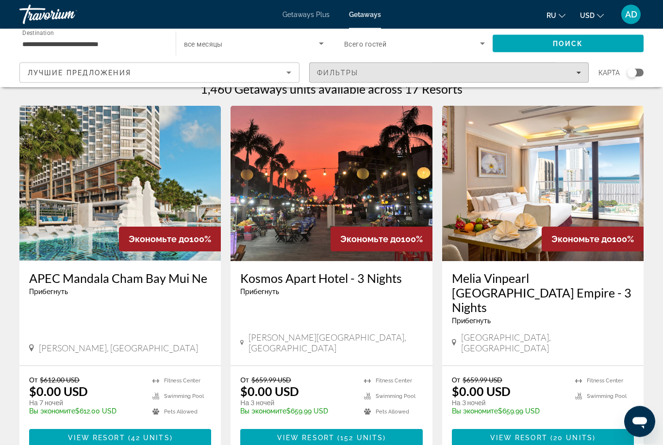
scroll to position [16, 0]
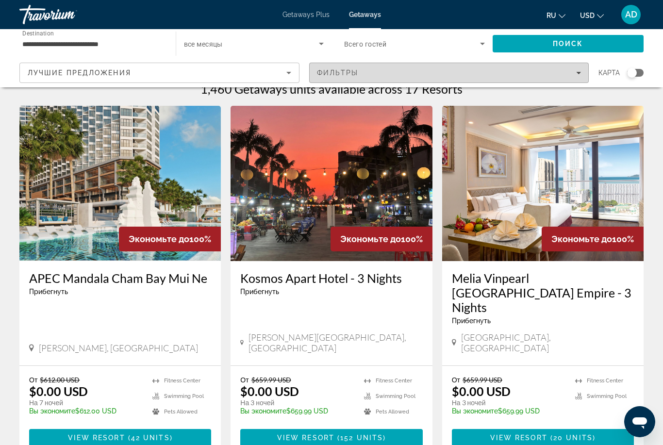
click at [570, 70] on div "Фильтры" at bounding box center [449, 73] width 264 height 8
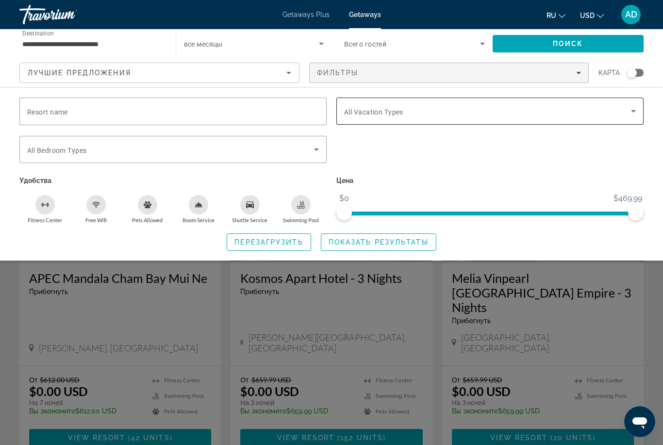
click at [428, 124] on div "Search widget" at bounding box center [490, 111] width 292 height 27
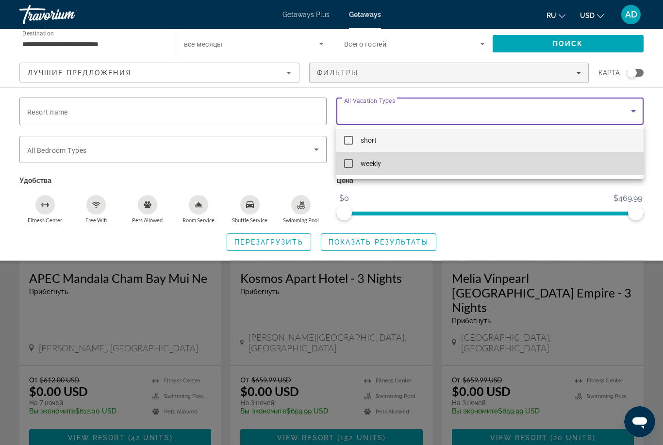
click at [406, 160] on mat-option "weekly" at bounding box center [489, 163] width 307 height 23
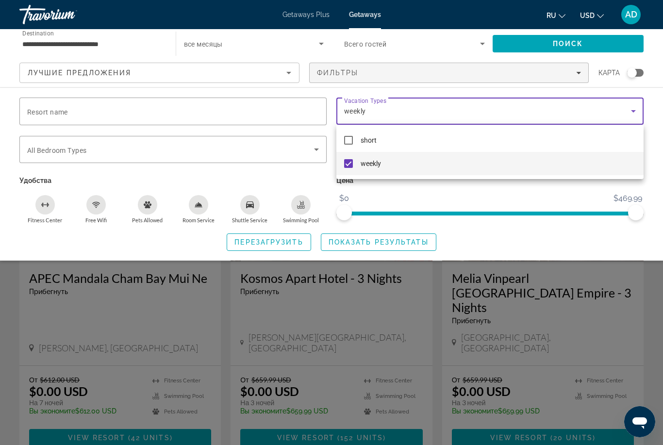
click at [388, 240] on div at bounding box center [331, 222] width 663 height 445
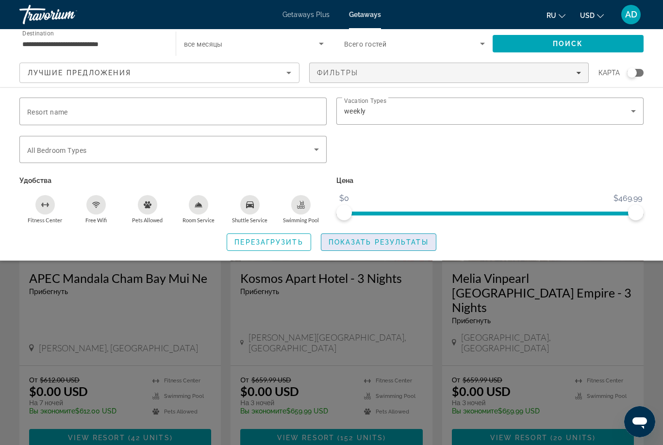
click at [388, 244] on span "Показать результаты" at bounding box center [379, 242] width 100 height 8
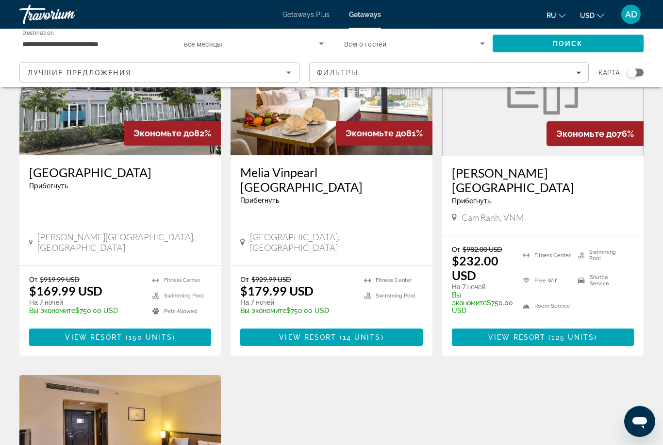
scroll to position [451, 0]
click at [592, 326] on span "Main content" at bounding box center [543, 337] width 182 height 23
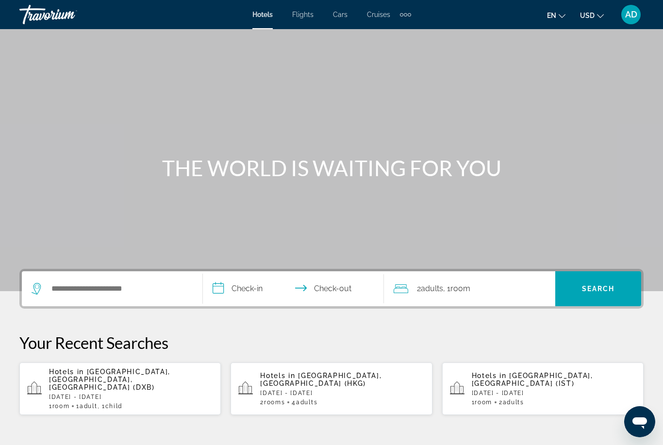
click at [410, 19] on div "Extra navigation items" at bounding box center [405, 14] width 11 height 15
click at [401, 33] on span "Activities" at bounding box center [389, 33] width 28 height 8
